Goal: Task Accomplishment & Management: Use online tool/utility

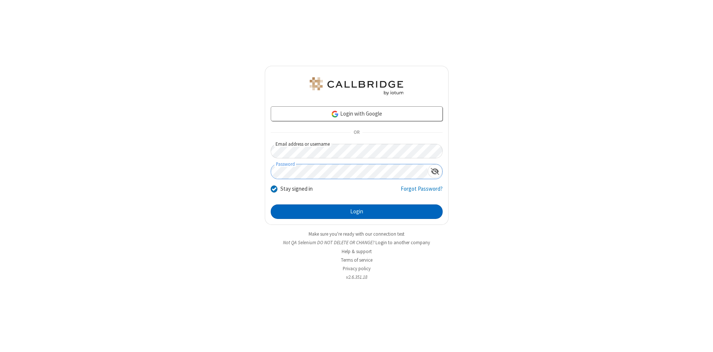
click at [356, 212] on button "Login" at bounding box center [357, 211] width 172 height 15
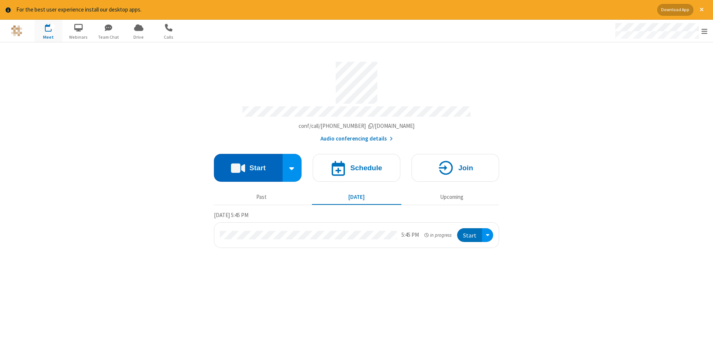
click at [248, 165] on button "Start" at bounding box center [248, 168] width 69 height 28
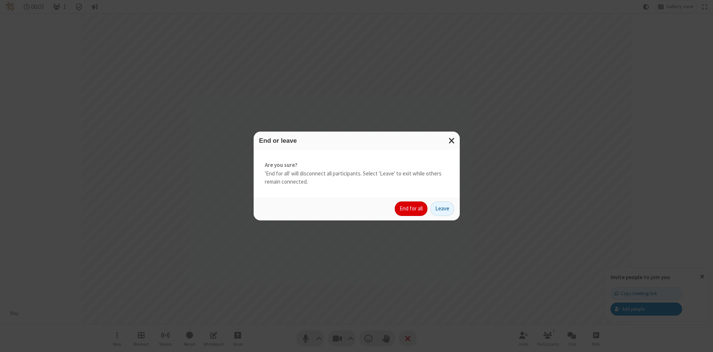
click at [411, 208] on button "End for all" at bounding box center [411, 208] width 33 height 15
